Goal: Use online tool/utility: Utilize a website feature to perform a specific function

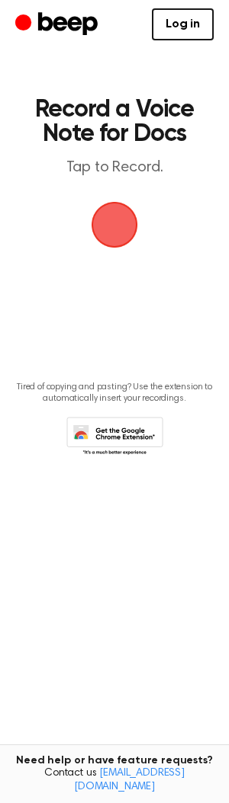
click at [100, 225] on span "button" at bounding box center [114, 225] width 52 height 52
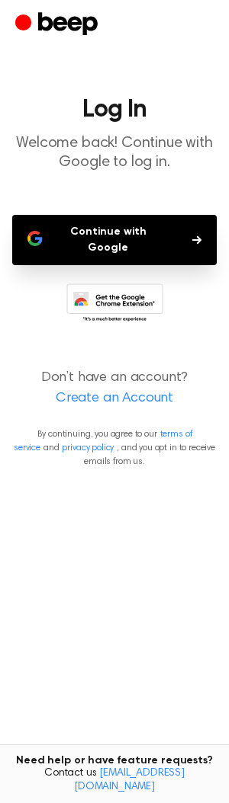
click at [123, 235] on button "Continue with Google" at bounding box center [114, 240] width 204 height 50
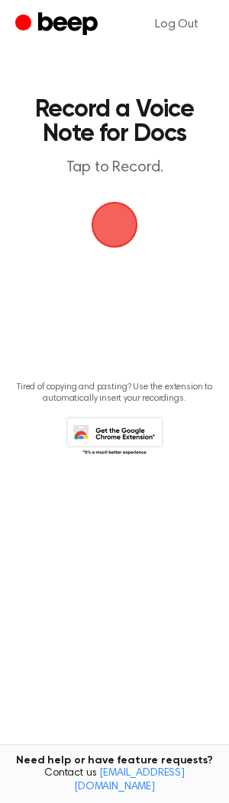
click at [122, 226] on span "button" at bounding box center [114, 225] width 52 height 52
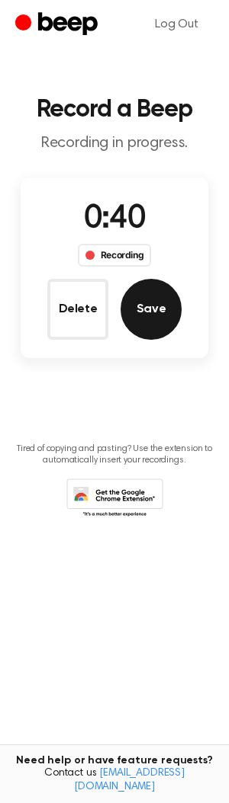
click at [152, 309] on button "Save" at bounding box center [150, 309] width 61 height 61
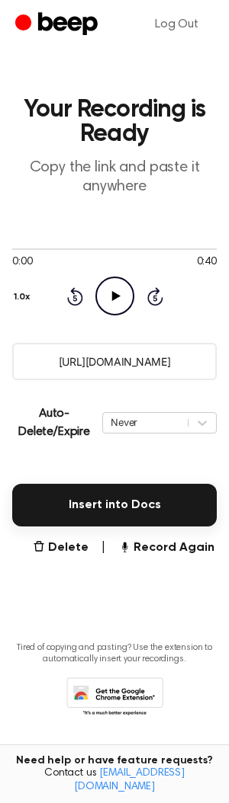
click at [112, 296] on icon at bounding box center [115, 296] width 8 height 10
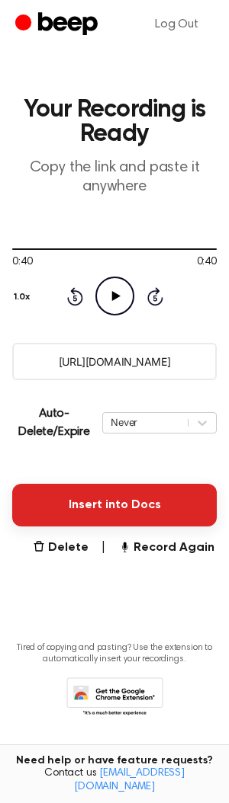
click at [130, 507] on button "Insert into Docs" at bounding box center [114, 505] width 204 height 43
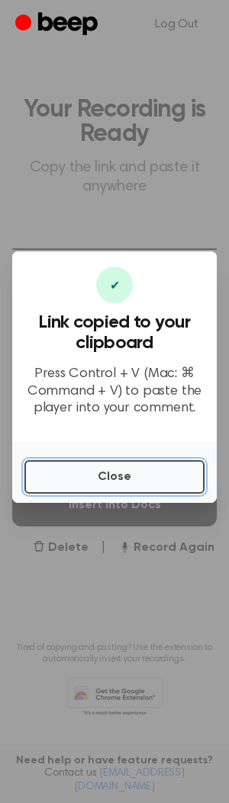
drag, startPoint x: 117, startPoint y: 480, endPoint x: 101, endPoint y: 475, distance: 16.1
click at [116, 479] on button "Close" at bounding box center [114, 477] width 180 height 34
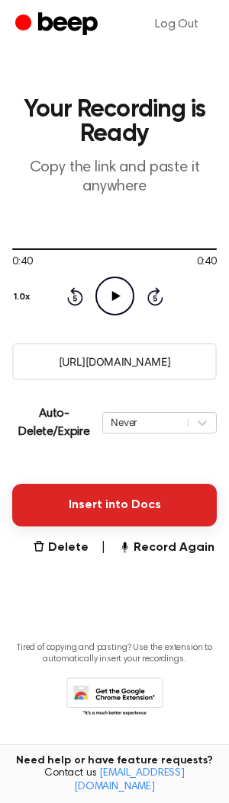
click at [123, 507] on button "Insert into Docs" at bounding box center [114, 505] width 204 height 43
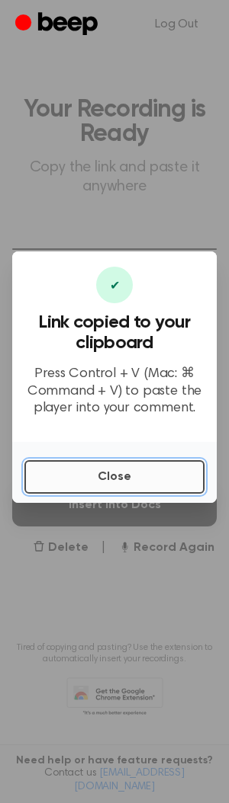
click at [119, 485] on button "Close" at bounding box center [114, 477] width 180 height 34
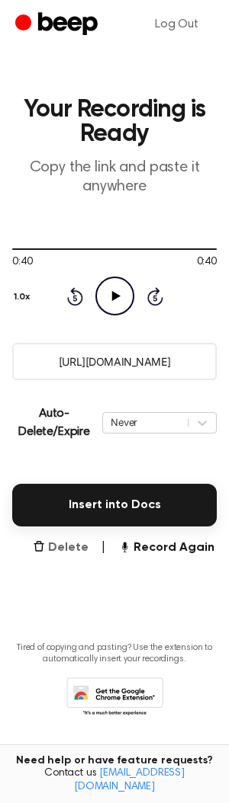
click at [72, 545] on button "Delete" at bounding box center [61, 548] width 56 height 18
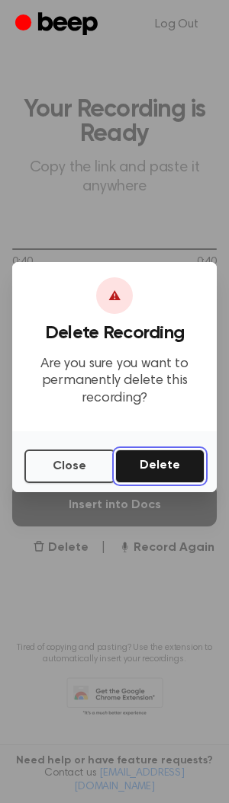
click at [168, 463] on button "Delete" at bounding box center [159, 467] width 89 height 34
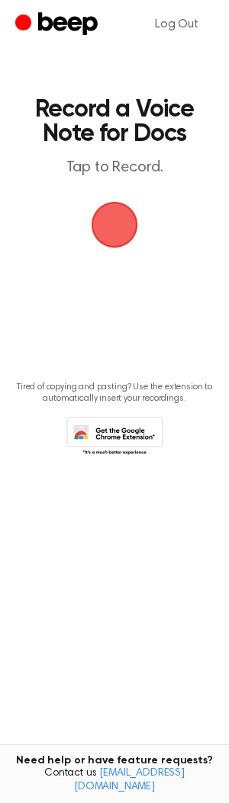
drag, startPoint x: 57, startPoint y: 363, endPoint x: 43, endPoint y: 359, distance: 15.0
click at [57, 363] on main "Record a Voice Note for Docs Tap to Record. Tired of copying and pasting? Use t…" at bounding box center [114, 377] width 229 height 754
